Goal: Task Accomplishment & Management: Use online tool/utility

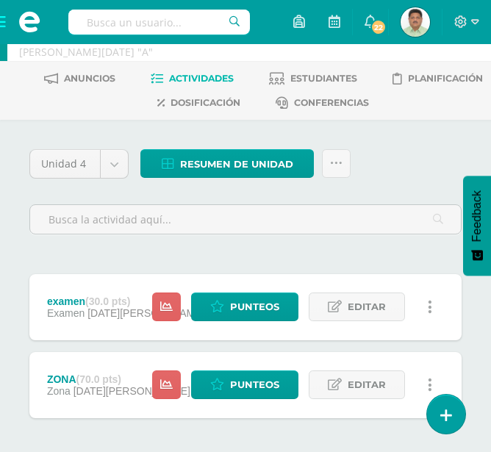
scroll to position [73, 0]
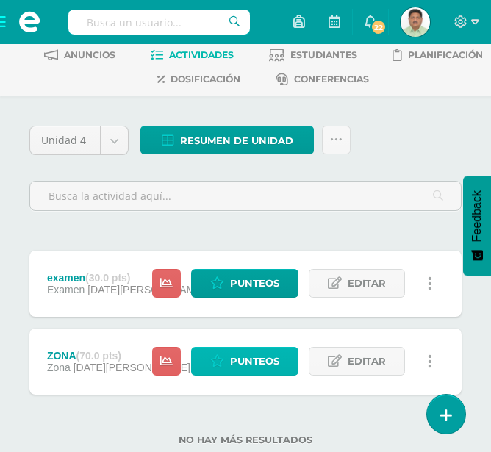
click at [250, 361] on span "Punteos" at bounding box center [254, 360] width 49 height 27
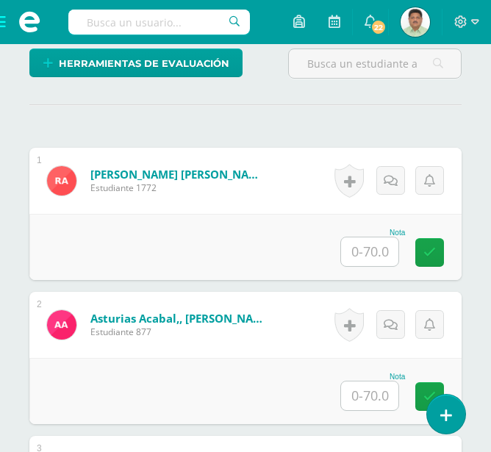
scroll to position [422, 0]
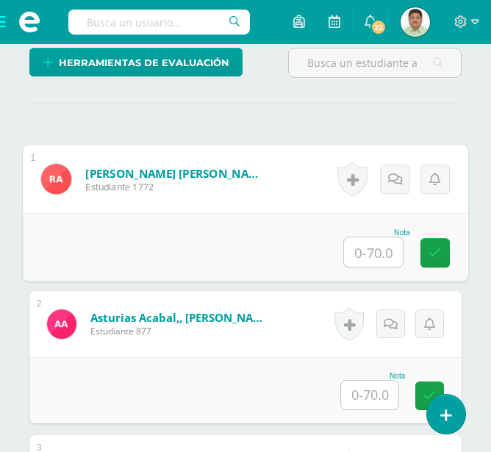
click at [367, 253] on input "text" at bounding box center [373, 251] width 59 height 29
type input "70"
click at [439, 252] on icon at bounding box center [434, 252] width 13 height 12
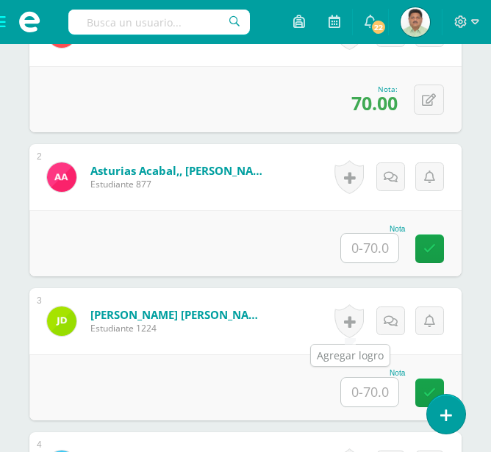
scroll to position [642, 0]
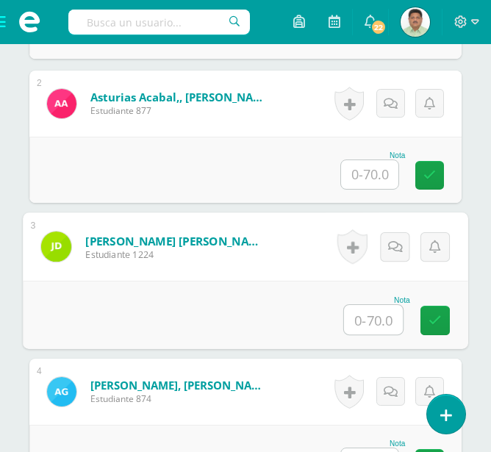
click at [365, 319] on input "text" at bounding box center [373, 319] width 59 height 29
type input "67"
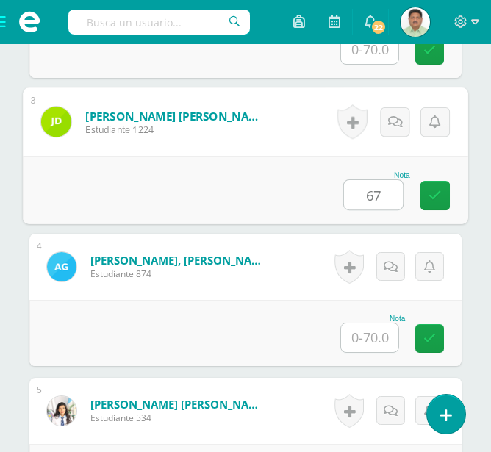
scroll to position [789, 0]
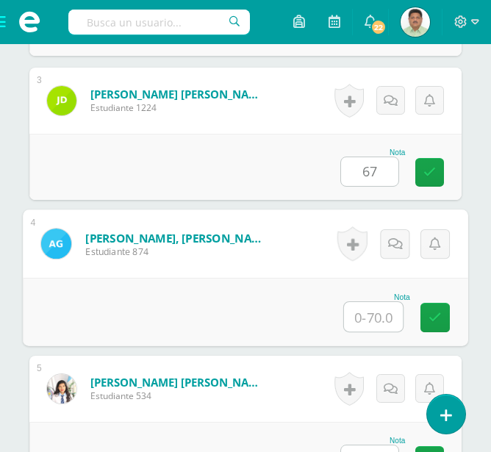
click at [375, 316] on input "text" at bounding box center [373, 316] width 59 height 29
type input "55"
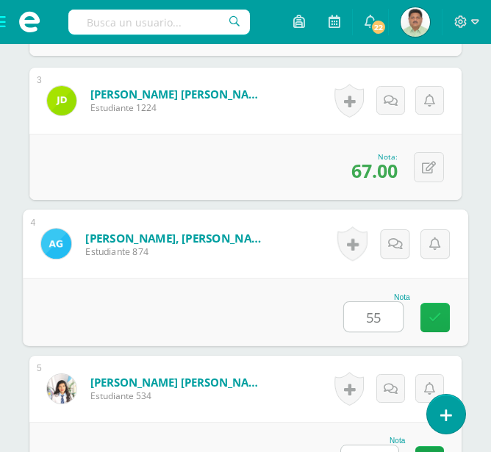
click at [431, 314] on icon at bounding box center [434, 317] width 13 height 12
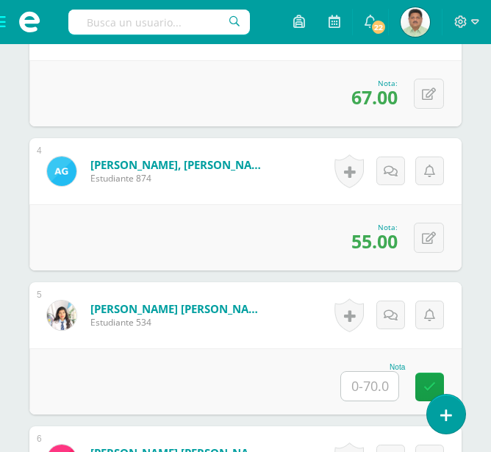
scroll to position [936, 0]
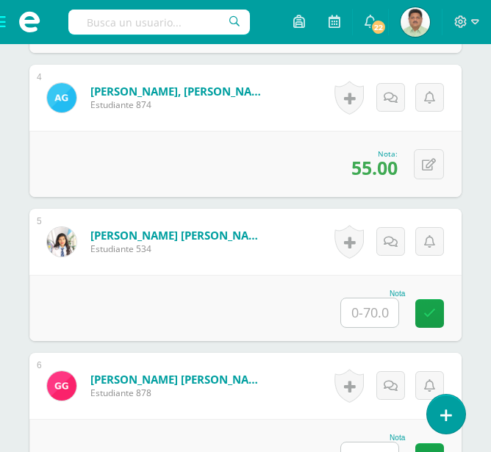
click at [362, 309] on input "text" at bounding box center [369, 312] width 57 height 29
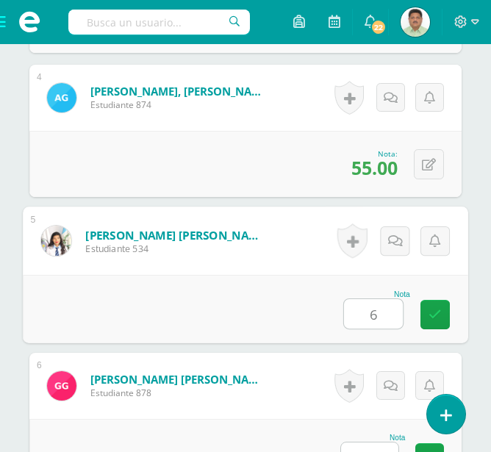
type input "68"
click at [425, 314] on link at bounding box center [434, 314] width 29 height 29
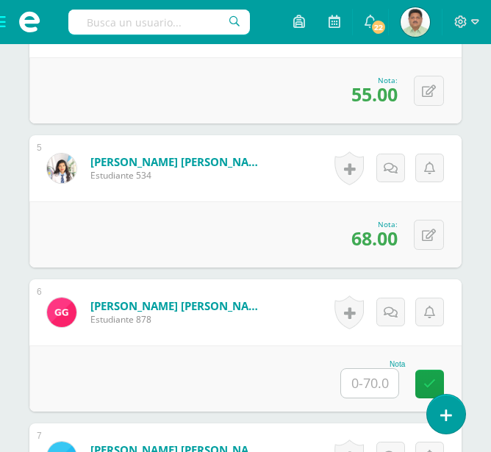
scroll to position [1083, 0]
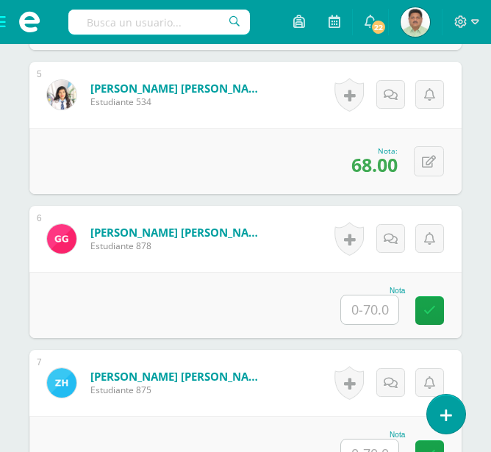
click at [365, 309] on input "text" at bounding box center [369, 309] width 57 height 29
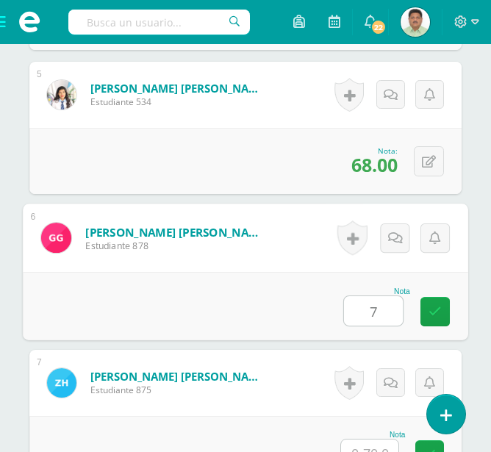
type input "70"
click at [439, 314] on icon at bounding box center [434, 311] width 13 height 12
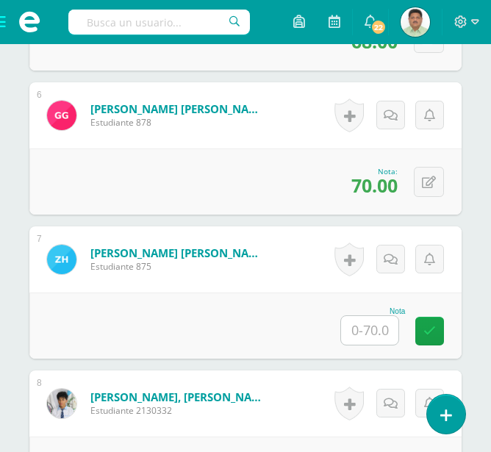
scroll to position [1230, 0]
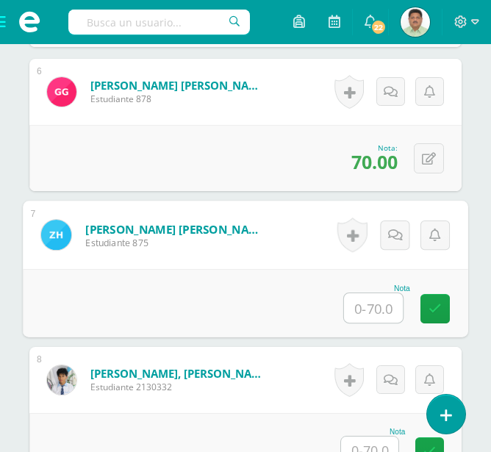
click at [363, 306] on input "text" at bounding box center [373, 307] width 59 height 29
type input "70"
click at [428, 310] on link at bounding box center [434, 308] width 29 height 29
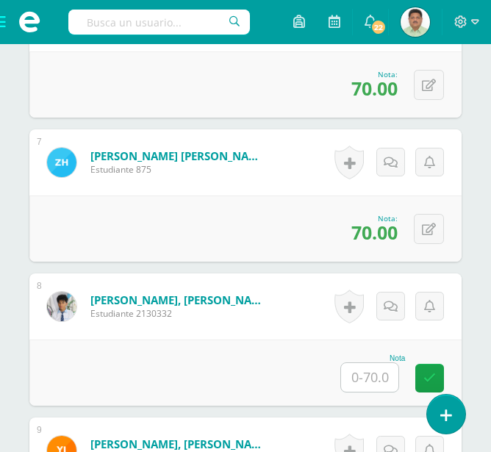
scroll to position [1377, 0]
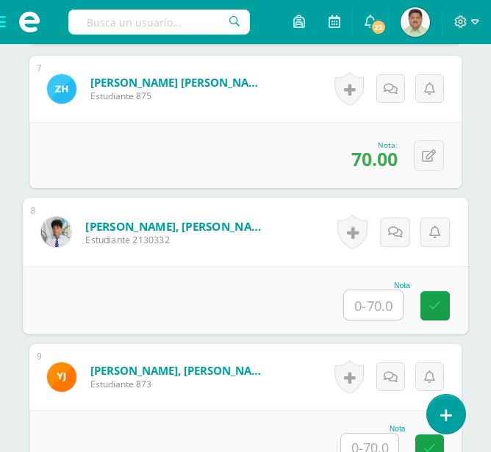
click at [364, 303] on input "text" at bounding box center [373, 304] width 59 height 29
type input "65"
click at [433, 308] on icon at bounding box center [434, 305] width 13 height 12
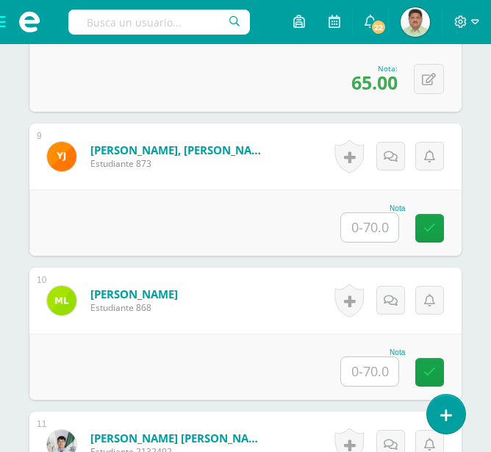
scroll to position [1671, 0]
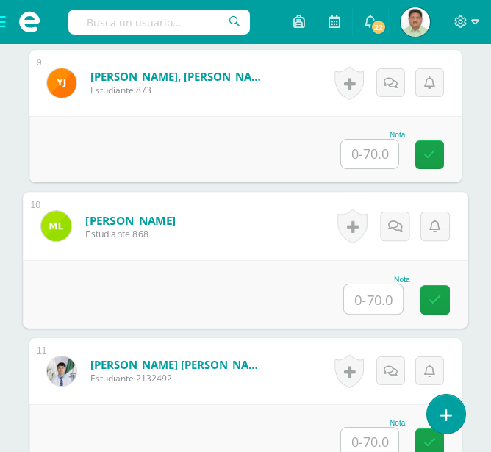
click at [367, 293] on input "text" at bounding box center [373, 298] width 59 height 29
type input "70"
click at [427, 298] on link at bounding box center [434, 299] width 29 height 29
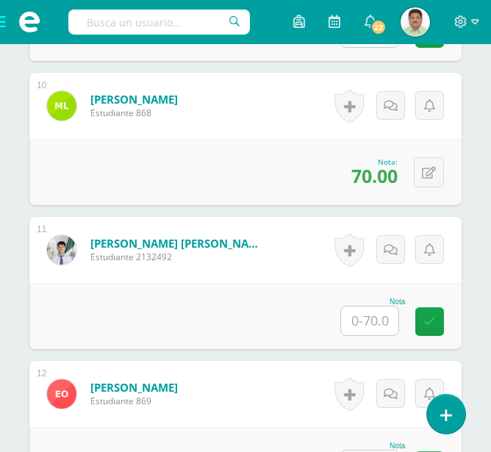
scroll to position [1818, 0]
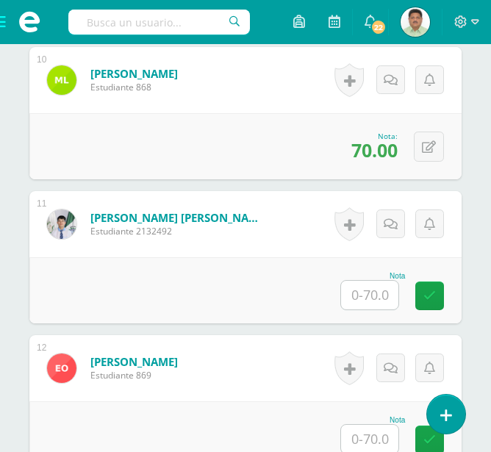
click at [365, 292] on input "text" at bounding box center [369, 295] width 57 height 29
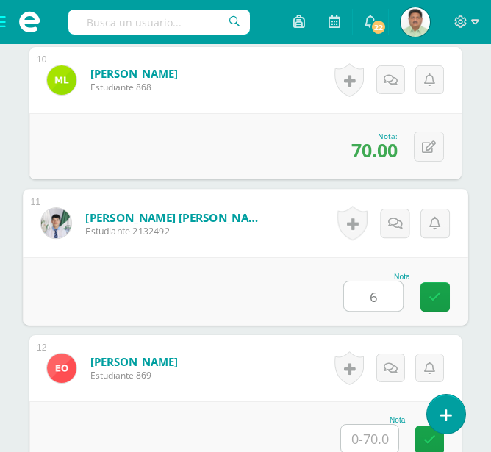
type input "65"
click at [425, 303] on link at bounding box center [434, 296] width 29 height 29
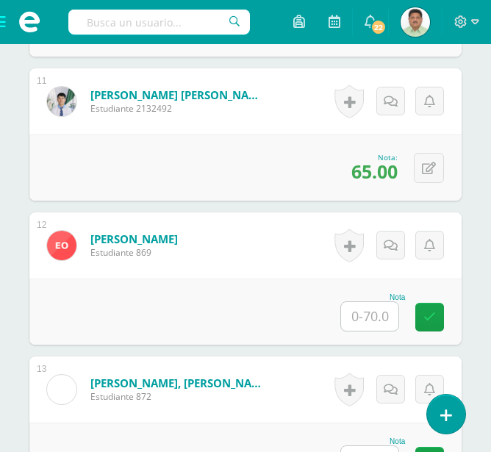
scroll to position [1964, 0]
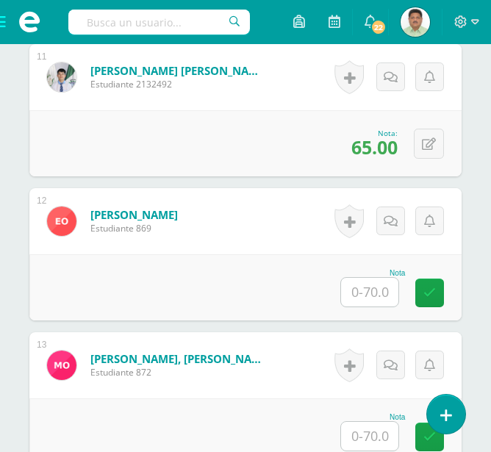
click at [372, 296] on input "text" at bounding box center [369, 292] width 57 height 29
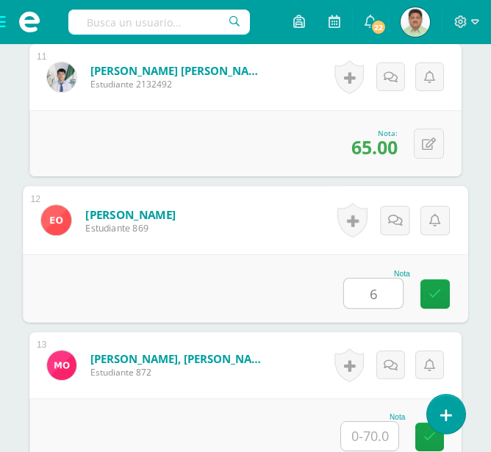
type input "66"
click at [436, 296] on icon at bounding box center [434, 293] width 13 height 12
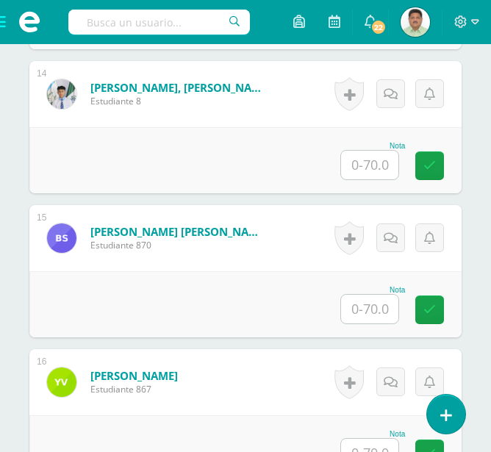
scroll to position [2405, 0]
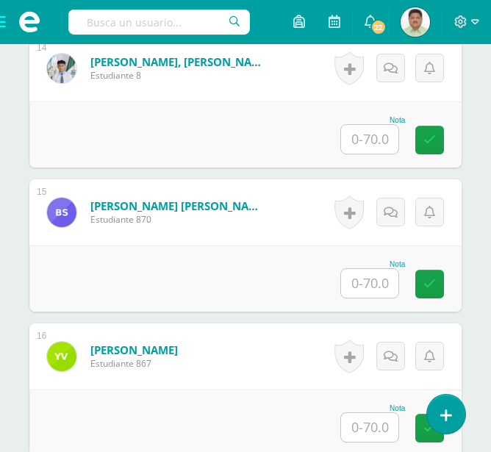
click at [367, 284] on input "text" at bounding box center [369, 283] width 57 height 29
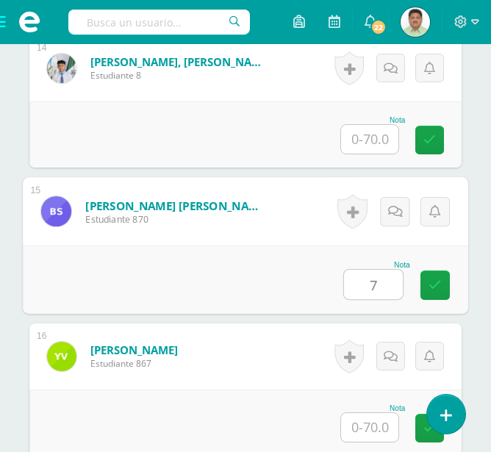
type input "70"
click at [428, 282] on icon at bounding box center [434, 284] width 13 height 12
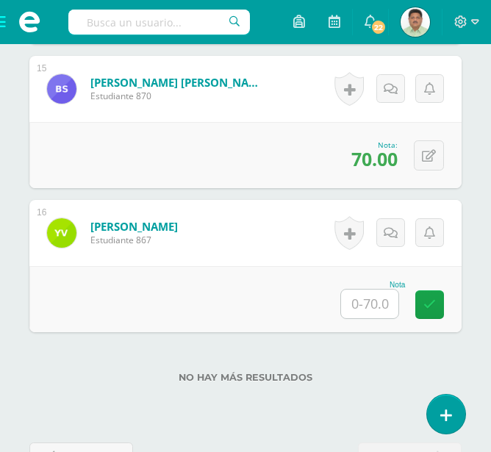
scroll to position [2552, 0]
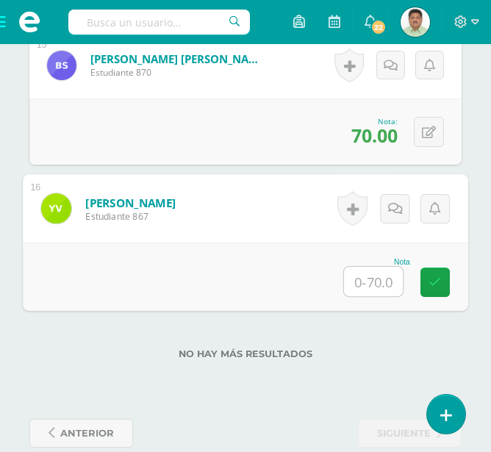
click at [377, 279] on input "text" at bounding box center [373, 281] width 59 height 29
type input "68"
click at [435, 285] on icon at bounding box center [434, 281] width 13 height 12
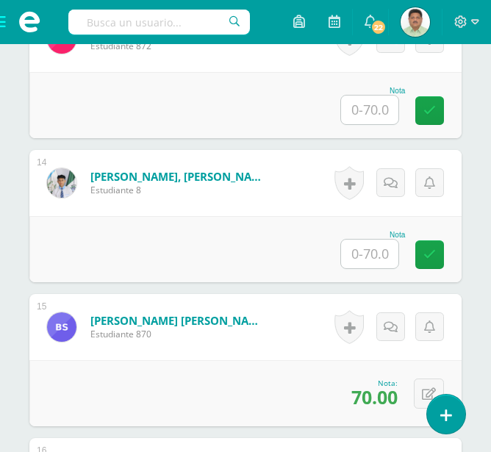
scroll to position [2577, 0]
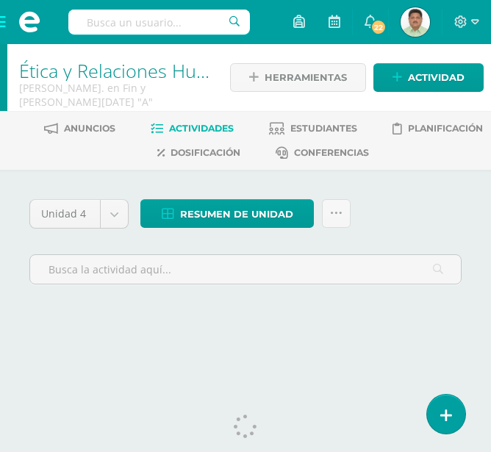
click at [67, 76] on link "Ética y Relaciones Humanas" at bounding box center [135, 70] width 232 height 25
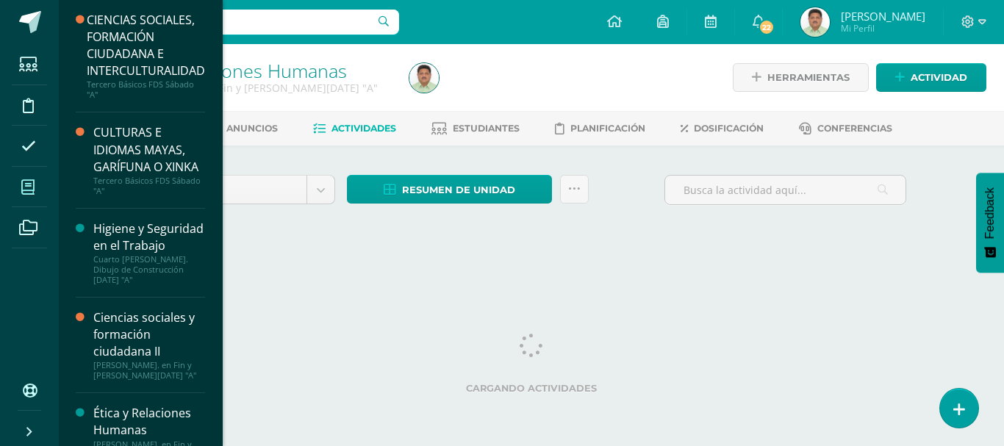
click at [31, 184] on icon at bounding box center [27, 187] width 13 height 15
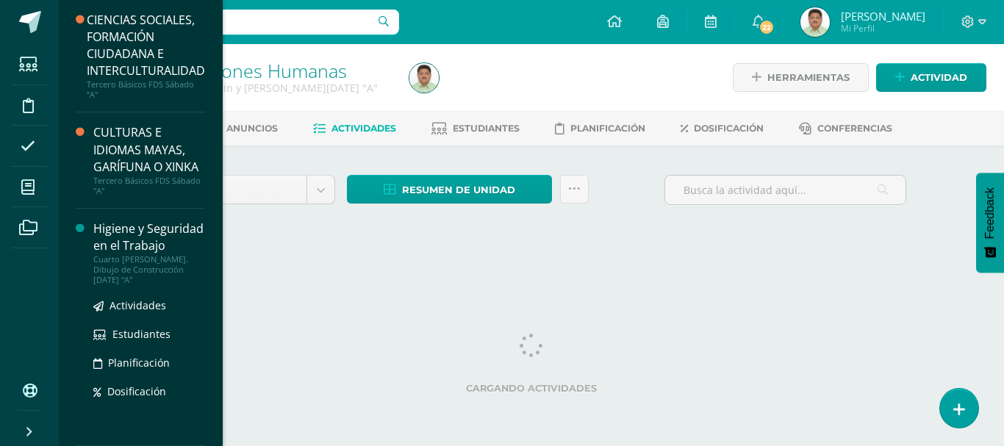
click at [140, 254] on div "Higiene y Seguridad en el Trabajo" at bounding box center [149, 237] width 112 height 34
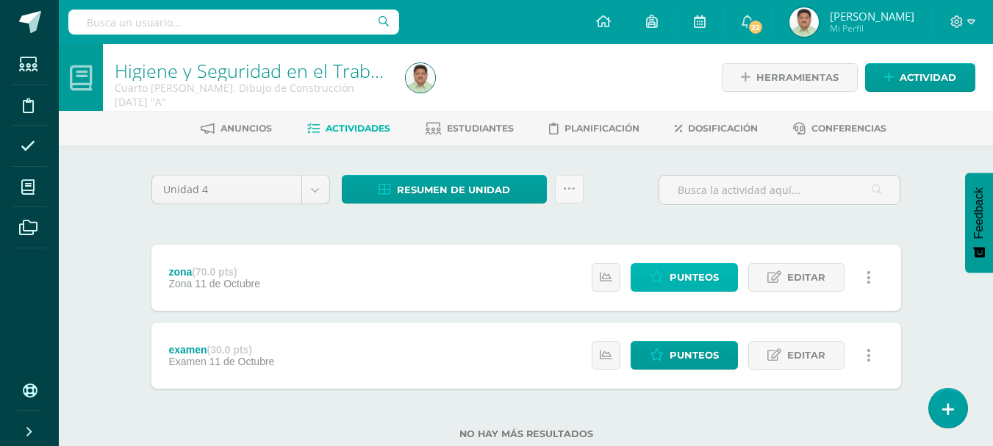
click at [691, 275] on span "Punteos" at bounding box center [693, 277] width 49 height 27
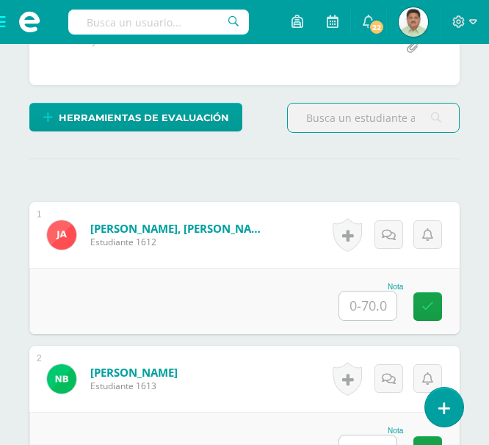
scroll to position [368, 0]
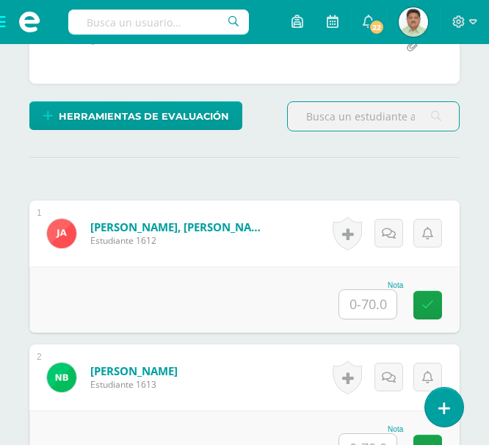
click at [366, 304] on input "text" at bounding box center [367, 304] width 57 height 29
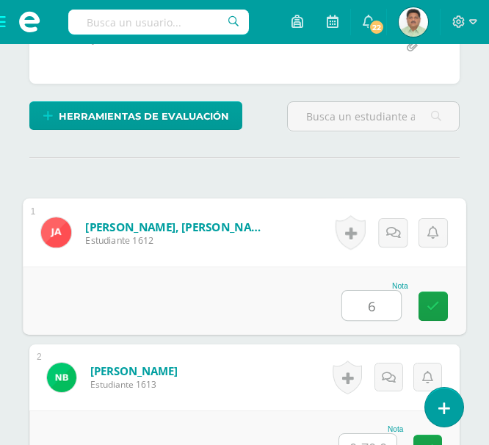
type input "65"
click at [428, 303] on icon at bounding box center [433, 306] width 13 height 12
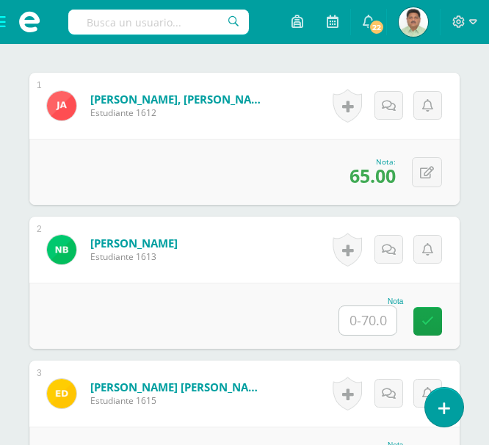
scroll to position [515, 0]
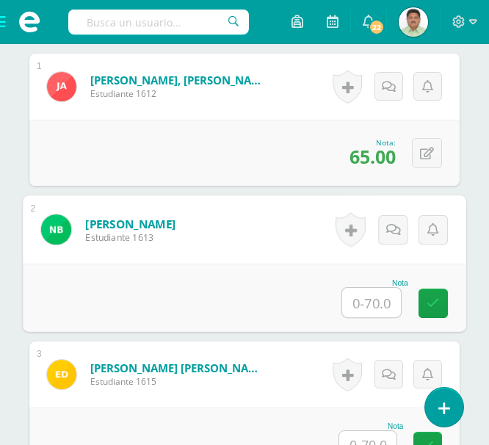
click at [363, 302] on input "text" at bounding box center [371, 302] width 59 height 29
type input "60"
click at [422, 301] on link at bounding box center [433, 303] width 29 height 29
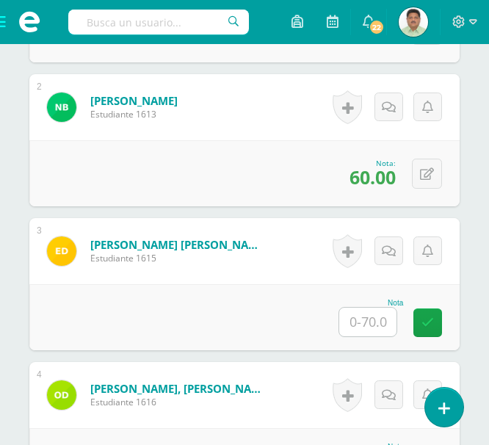
scroll to position [662, 0]
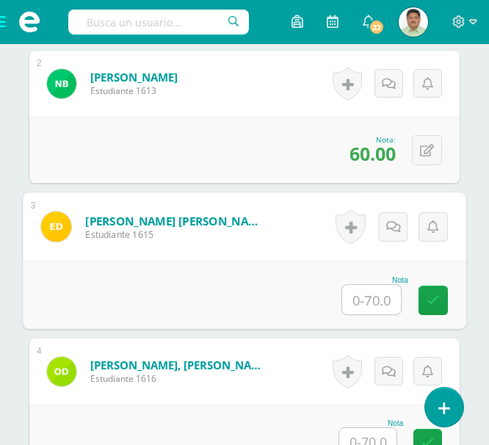
click at [367, 302] on input "text" at bounding box center [371, 299] width 59 height 29
type input "65"
click at [436, 297] on icon at bounding box center [433, 300] width 13 height 12
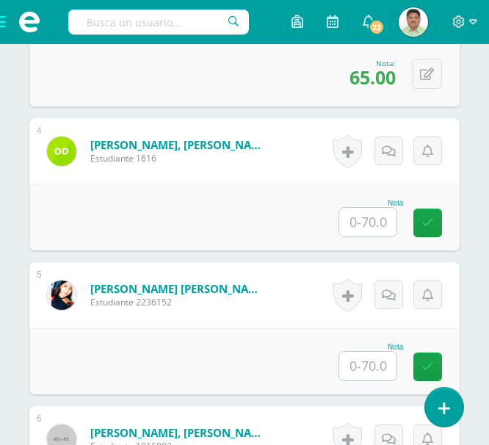
scroll to position [956, 0]
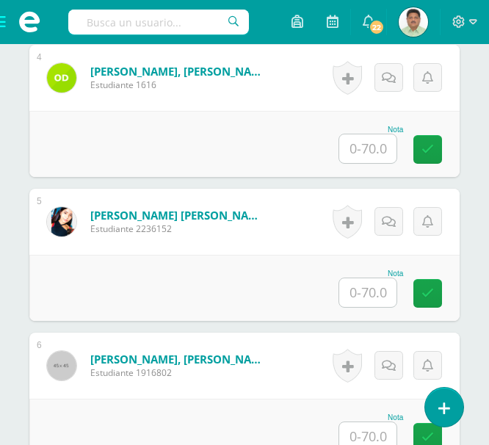
click at [376, 295] on input "text" at bounding box center [367, 292] width 57 height 29
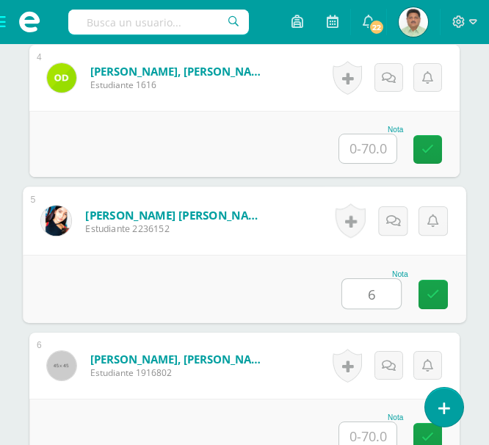
type input "60"
click at [433, 298] on icon at bounding box center [433, 294] width 13 height 12
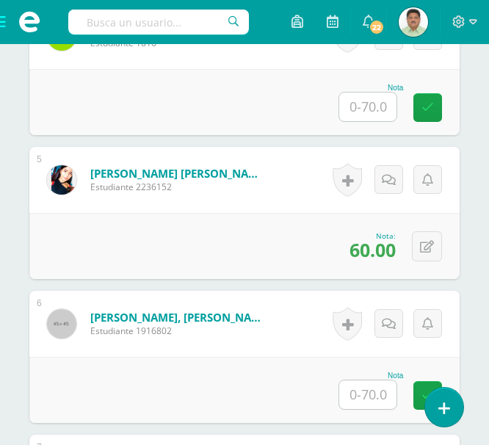
scroll to position [1029, 0]
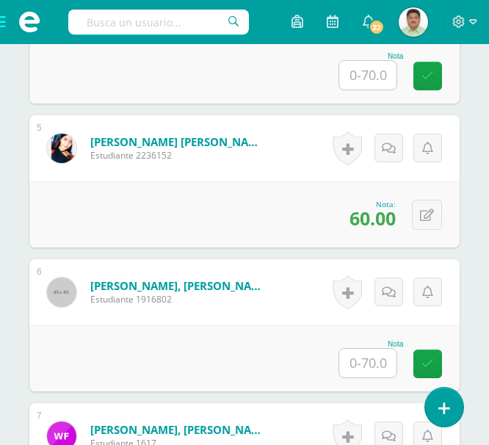
click at [367, 367] on input "text" at bounding box center [367, 363] width 57 height 29
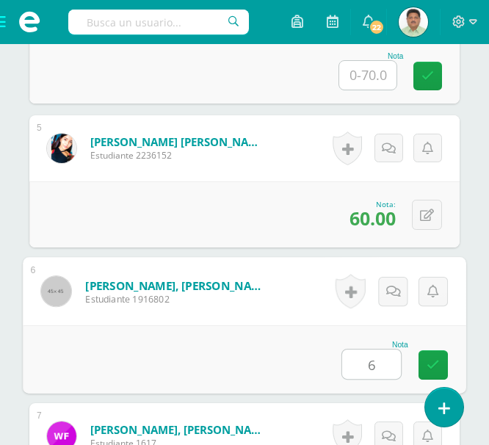
type input "65"
click at [431, 364] on icon at bounding box center [433, 365] width 13 height 12
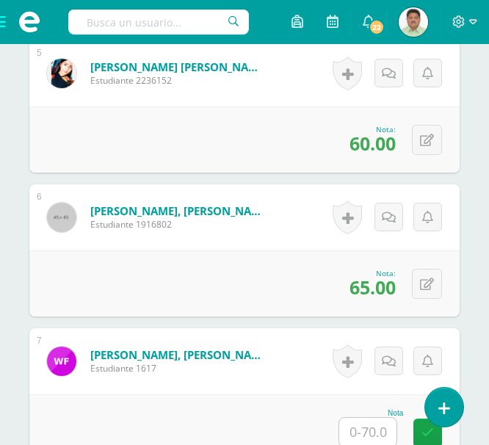
scroll to position [1176, 0]
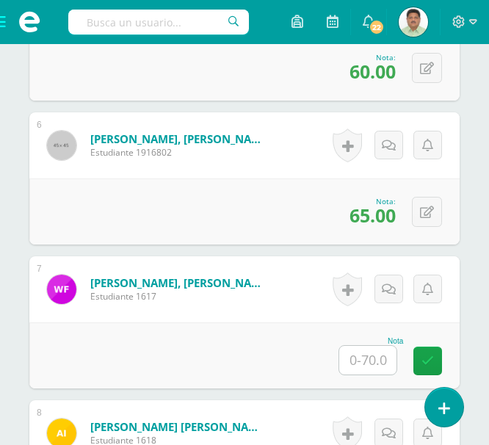
click at [372, 361] on input "text" at bounding box center [367, 360] width 57 height 29
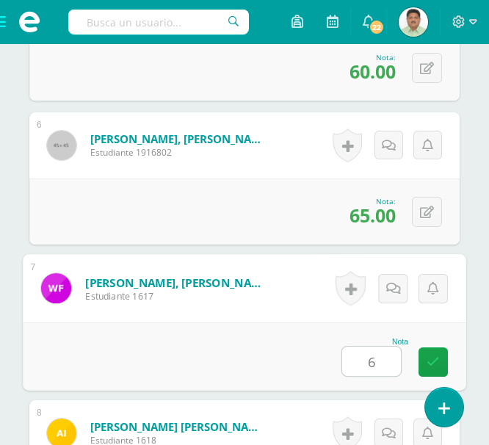
type input "65"
click at [428, 356] on icon at bounding box center [433, 362] width 13 height 12
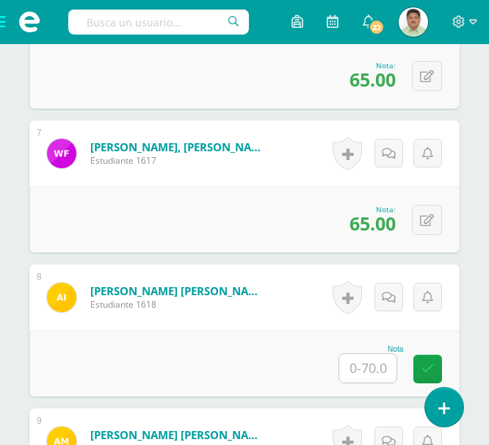
scroll to position [1323, 0]
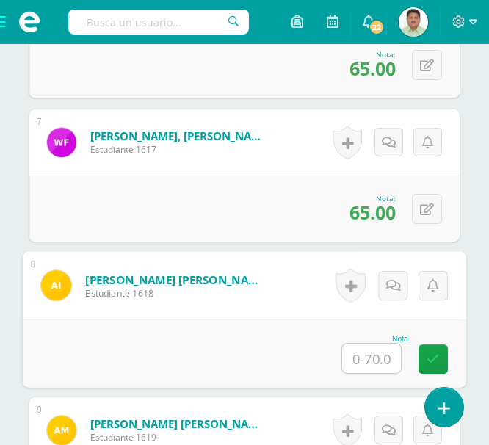
click at [365, 353] on input "text" at bounding box center [371, 358] width 59 height 29
type input "68"
click at [423, 361] on link at bounding box center [433, 359] width 29 height 29
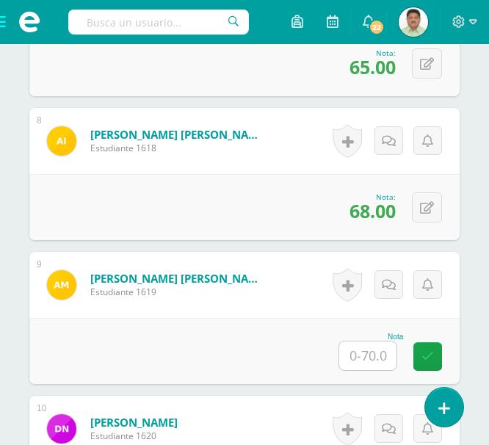
scroll to position [1470, 0]
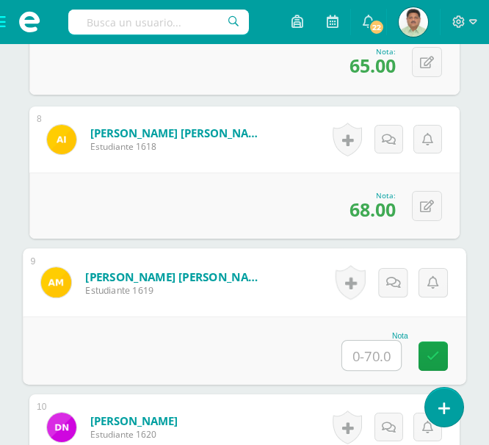
click at [366, 351] on input "text" at bounding box center [371, 355] width 59 height 29
type input "65"
click at [439, 359] on link at bounding box center [433, 356] width 29 height 29
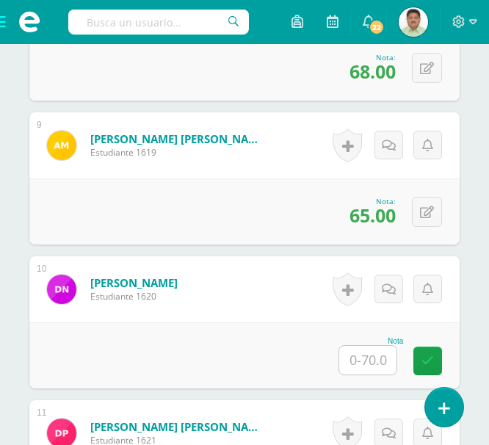
scroll to position [1617, 0]
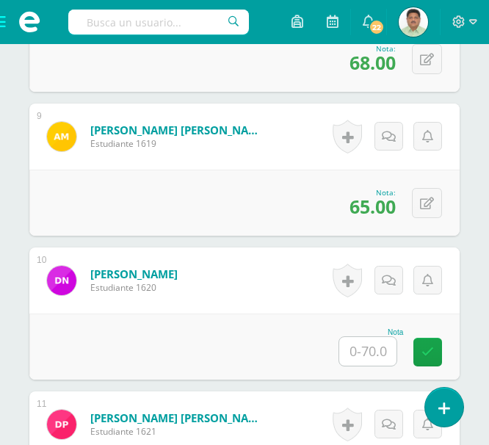
click at [372, 345] on input "text" at bounding box center [367, 351] width 57 height 29
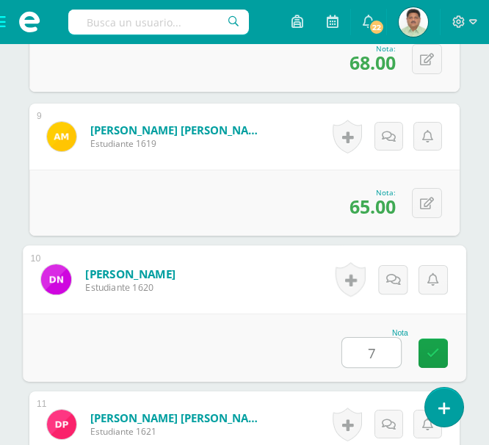
type input "70"
click at [424, 347] on link at bounding box center [433, 353] width 29 height 29
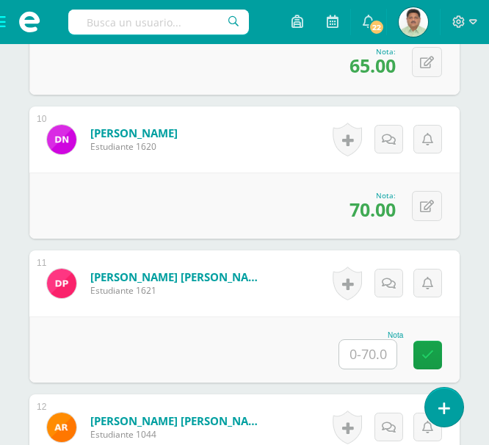
scroll to position [1764, 0]
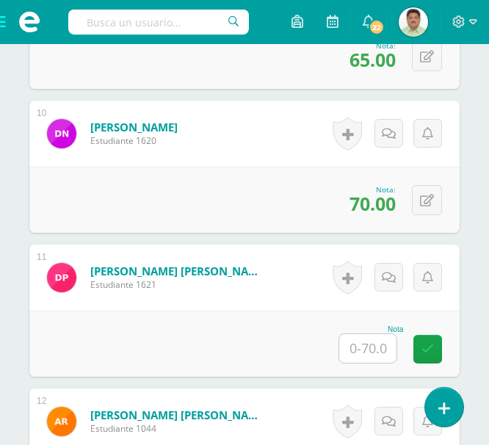
click at [356, 348] on input "text" at bounding box center [367, 348] width 57 height 29
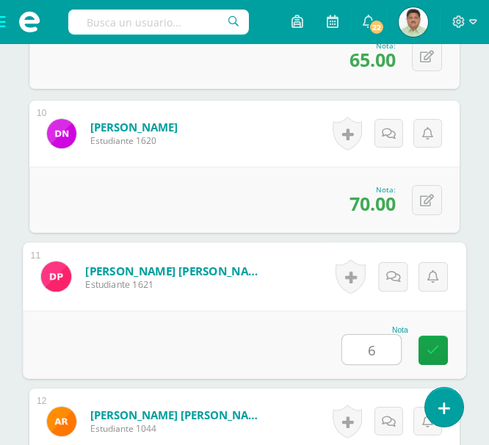
type input "60"
click at [431, 352] on icon at bounding box center [433, 350] width 13 height 12
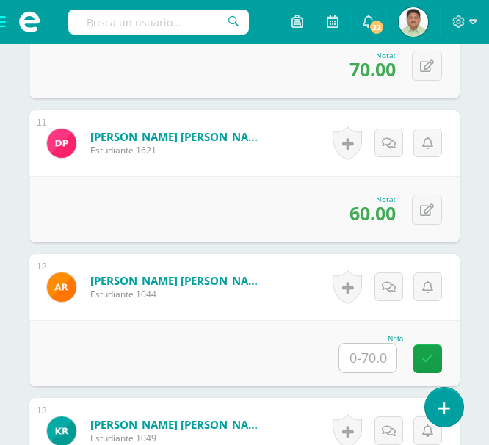
scroll to position [1911, 0]
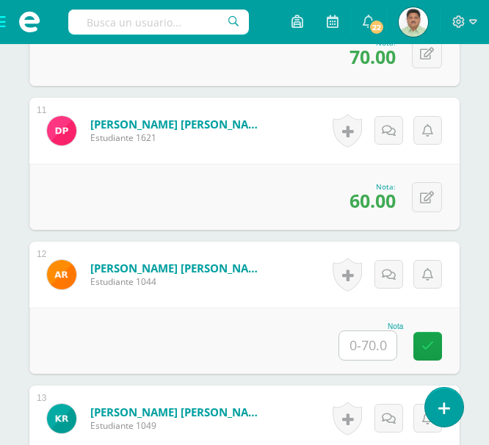
click at [377, 347] on input "text" at bounding box center [367, 345] width 57 height 29
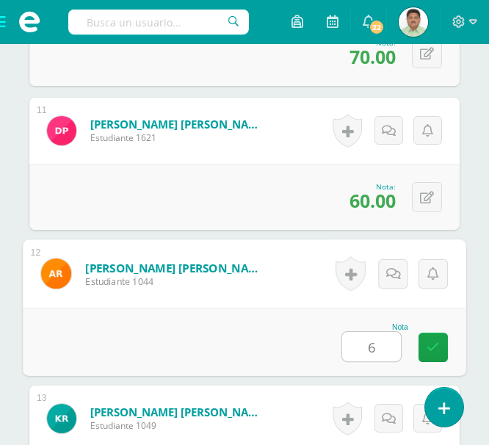
type input "68"
click at [431, 342] on icon at bounding box center [433, 347] width 13 height 12
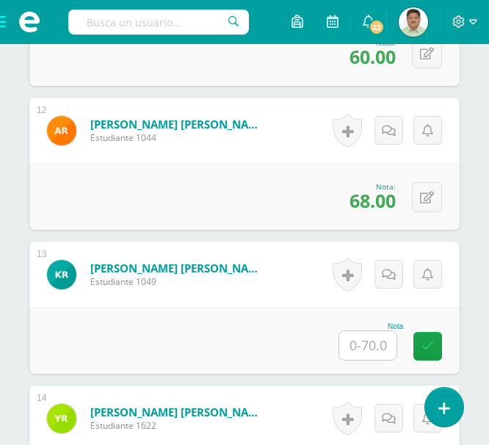
scroll to position [2058, 0]
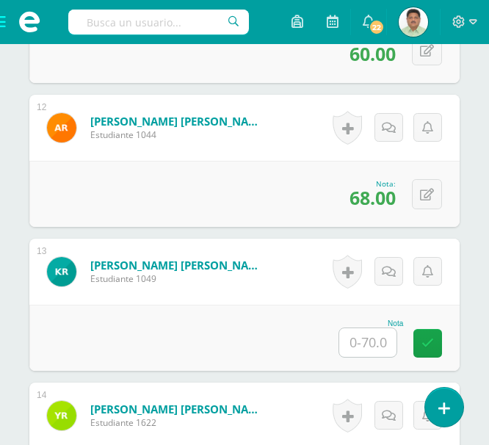
click at [364, 338] on input "text" at bounding box center [367, 342] width 57 height 29
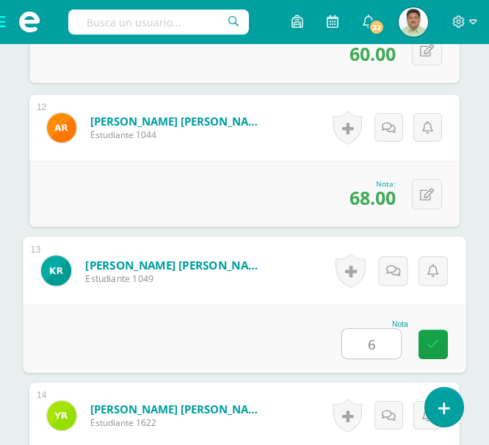
type input "68"
click at [421, 342] on link at bounding box center [433, 344] width 29 height 29
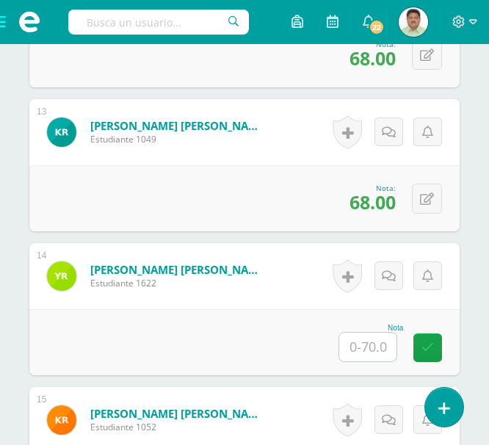
scroll to position [2278, 0]
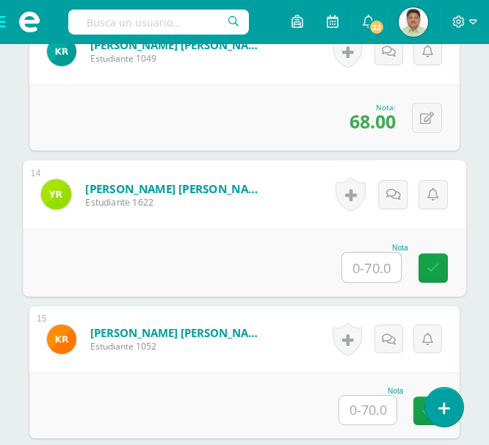
click at [360, 266] on input "text" at bounding box center [371, 267] width 59 height 29
type input "68"
click at [428, 262] on icon at bounding box center [433, 268] width 13 height 12
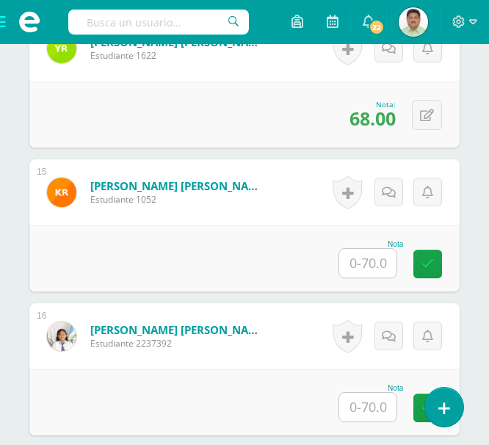
scroll to position [2499, 0]
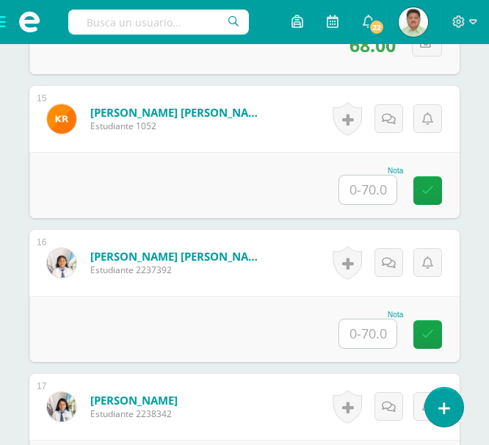
click at [361, 335] on input "text" at bounding box center [367, 334] width 57 height 29
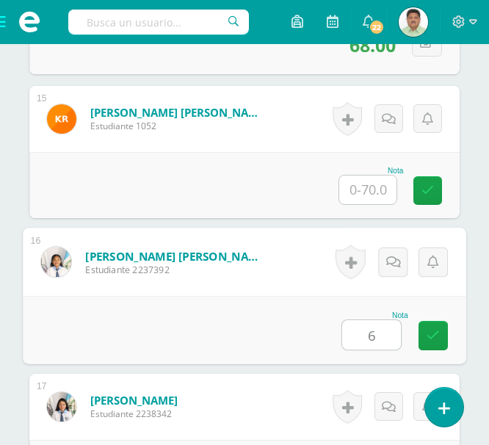
type input "68"
click at [433, 343] on link at bounding box center [433, 335] width 29 height 29
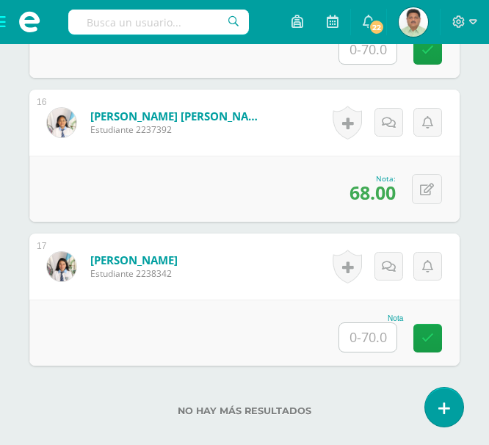
scroll to position [2645, 0]
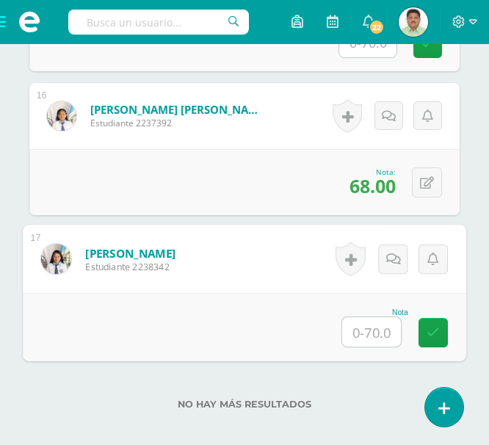
click at [365, 329] on input "text" at bounding box center [371, 331] width 59 height 29
type input "68"
click at [435, 336] on icon at bounding box center [433, 332] width 13 height 12
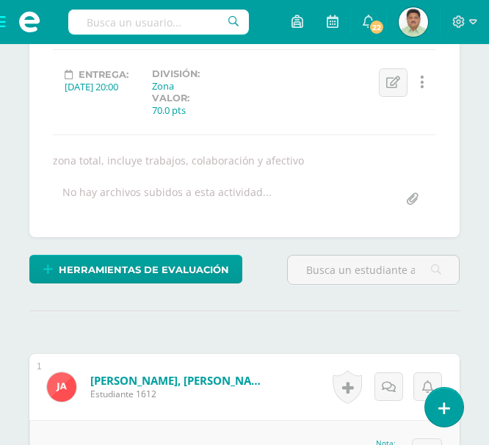
scroll to position [75, 0]
